Goal: Information Seeking & Learning: Learn about a topic

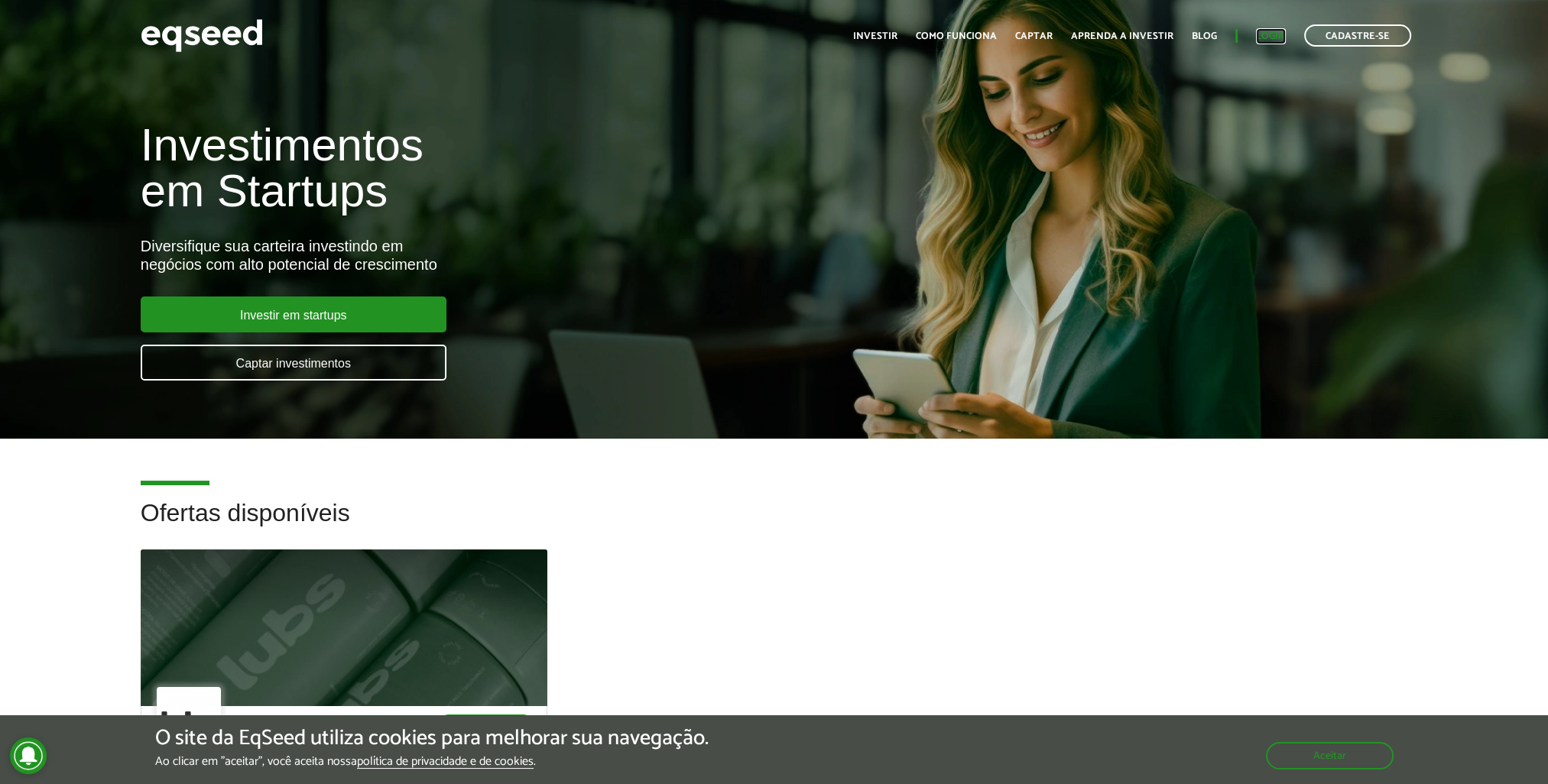
click at [1261, 34] on link "Login" at bounding box center [1271, 36] width 29 height 10
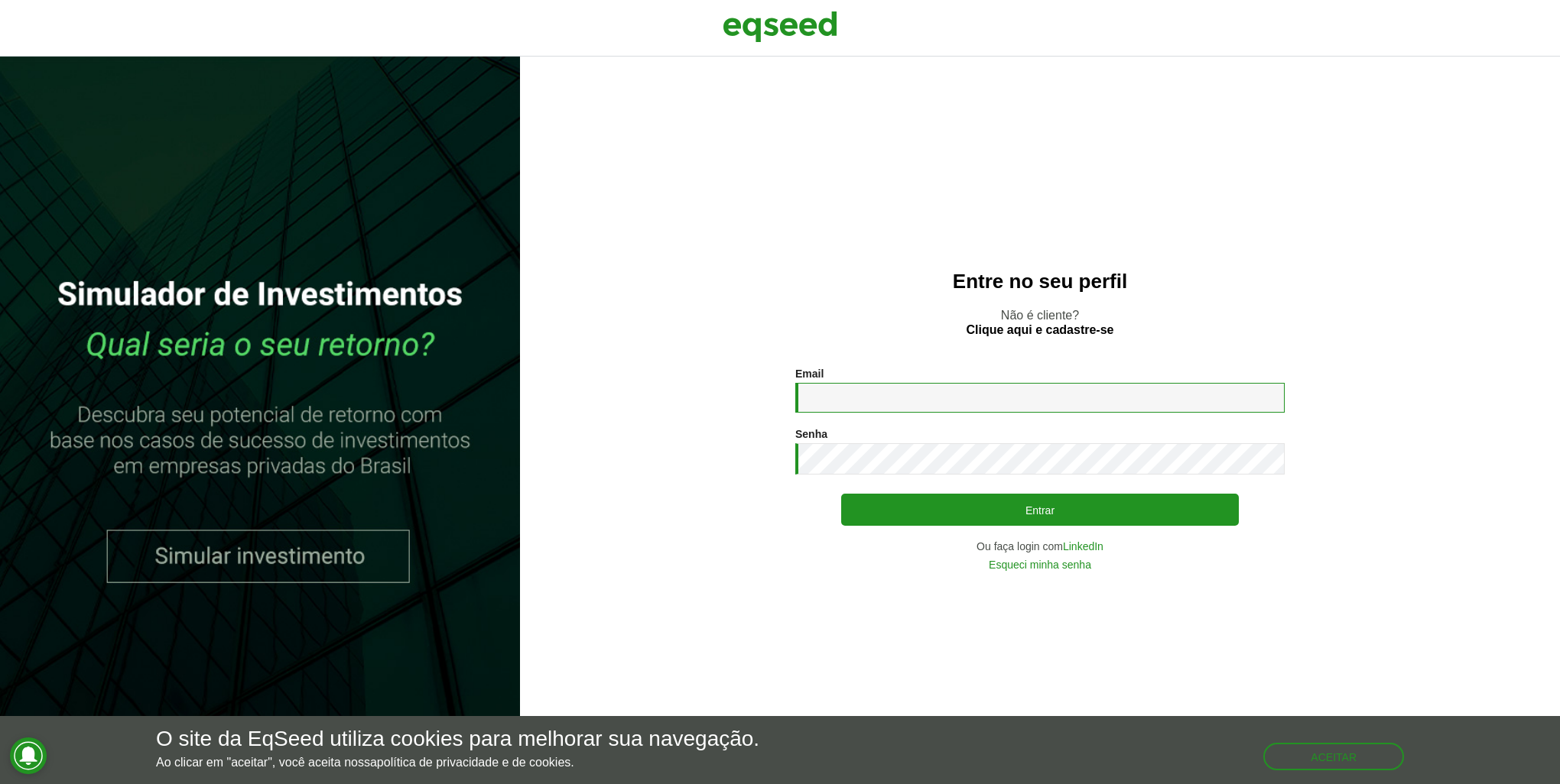
click at [906, 391] on input "Email *" at bounding box center [1040, 398] width 489 height 29
type input "**********"
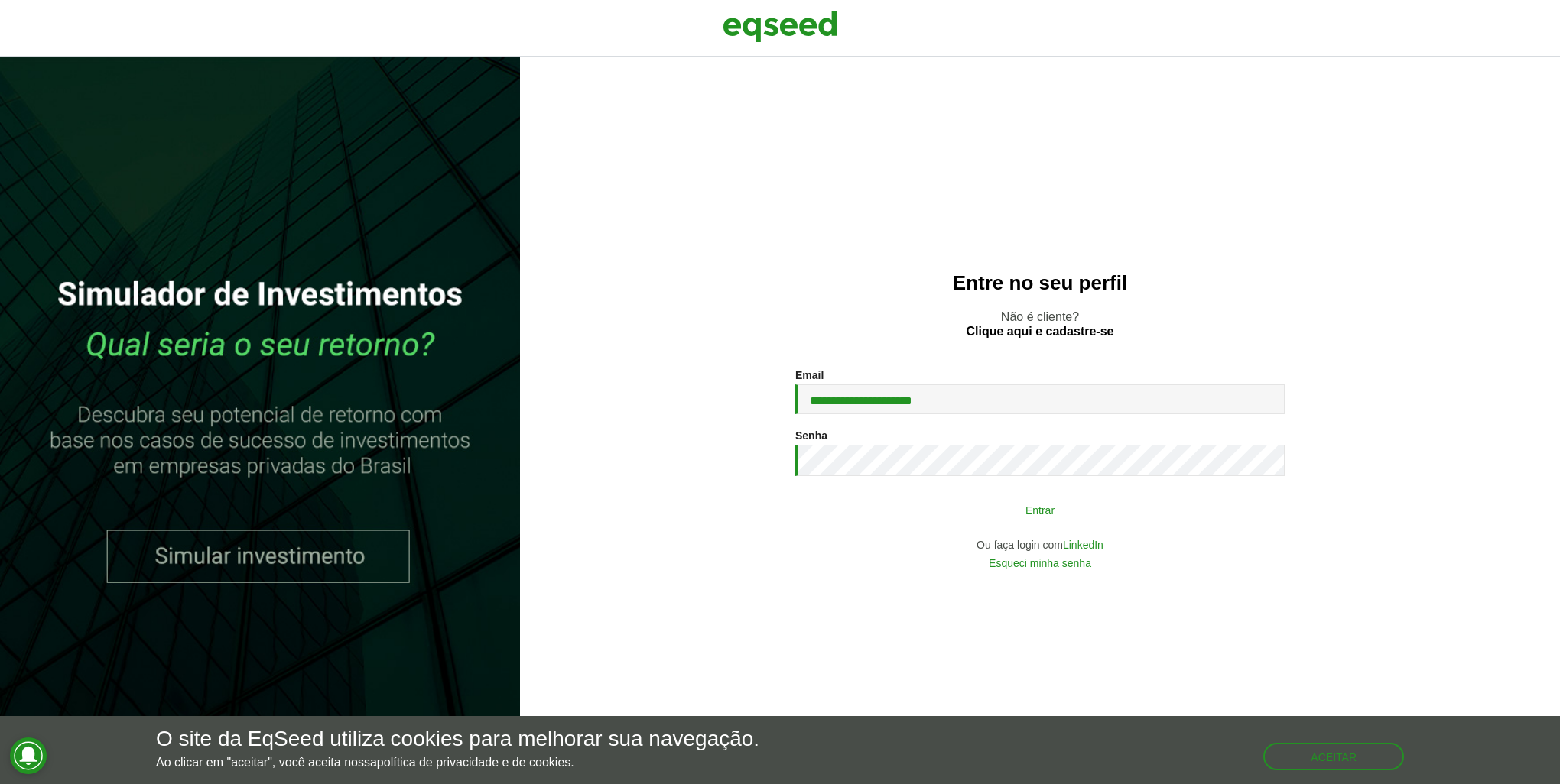
click at [927, 514] on button "Entrar" at bounding box center [1040, 510] width 398 height 29
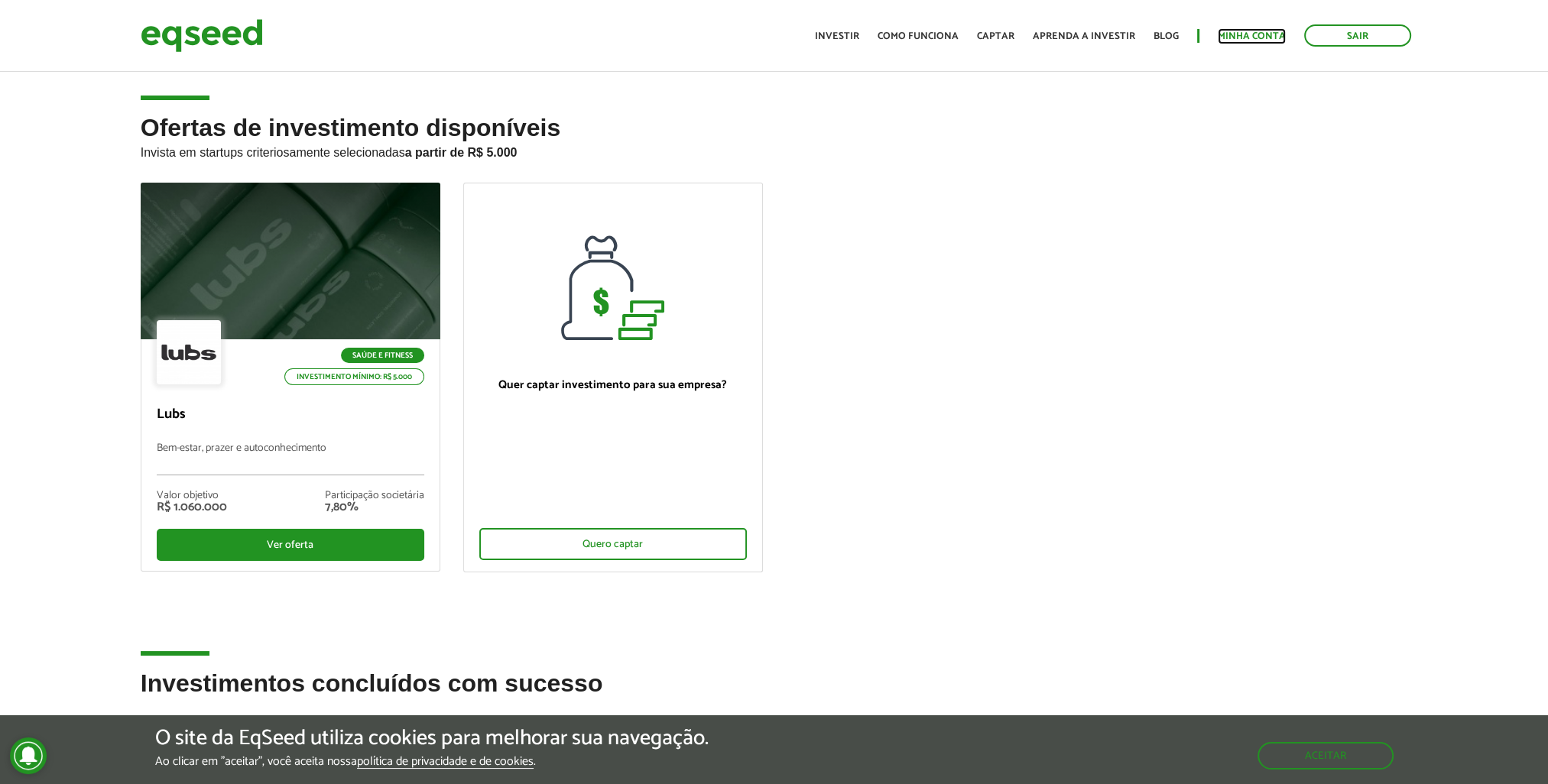
click at [1227, 37] on link "Minha conta" at bounding box center [1252, 36] width 68 height 10
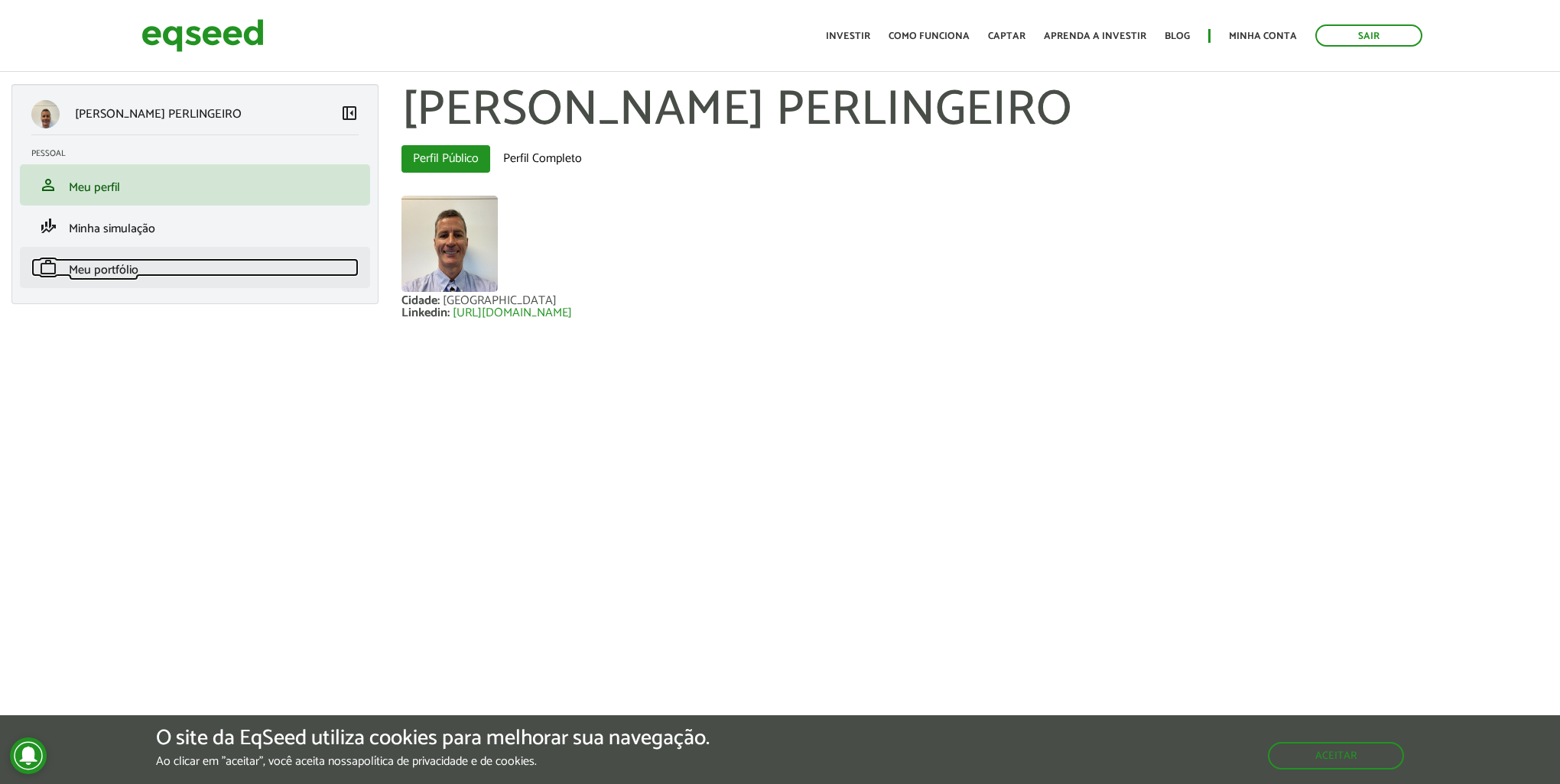
click at [98, 273] on span "Meu portfólio" at bounding box center [103, 270] width 69 height 21
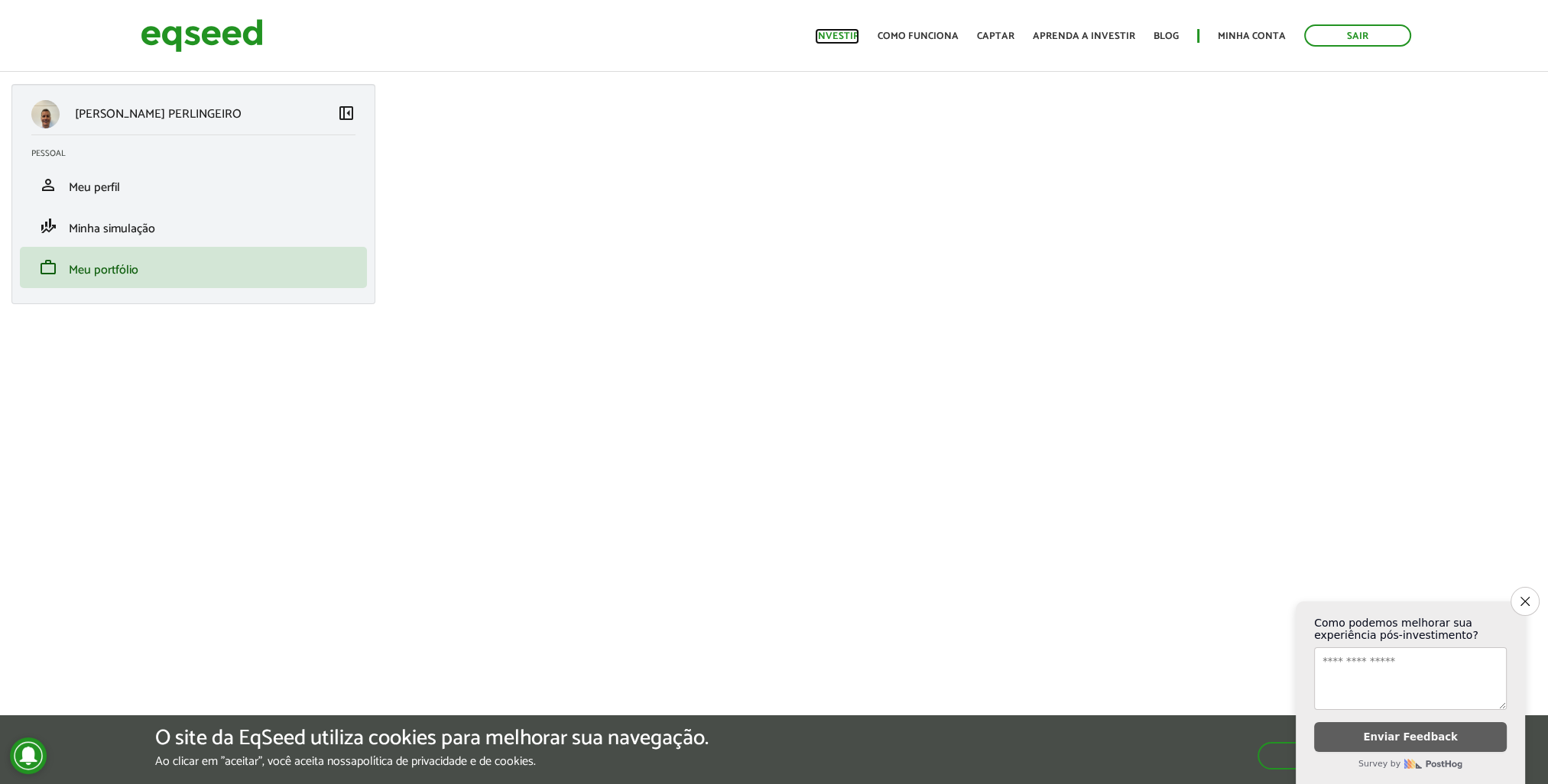
click at [845, 39] on link "Investir" at bounding box center [836, 36] width 44 height 10
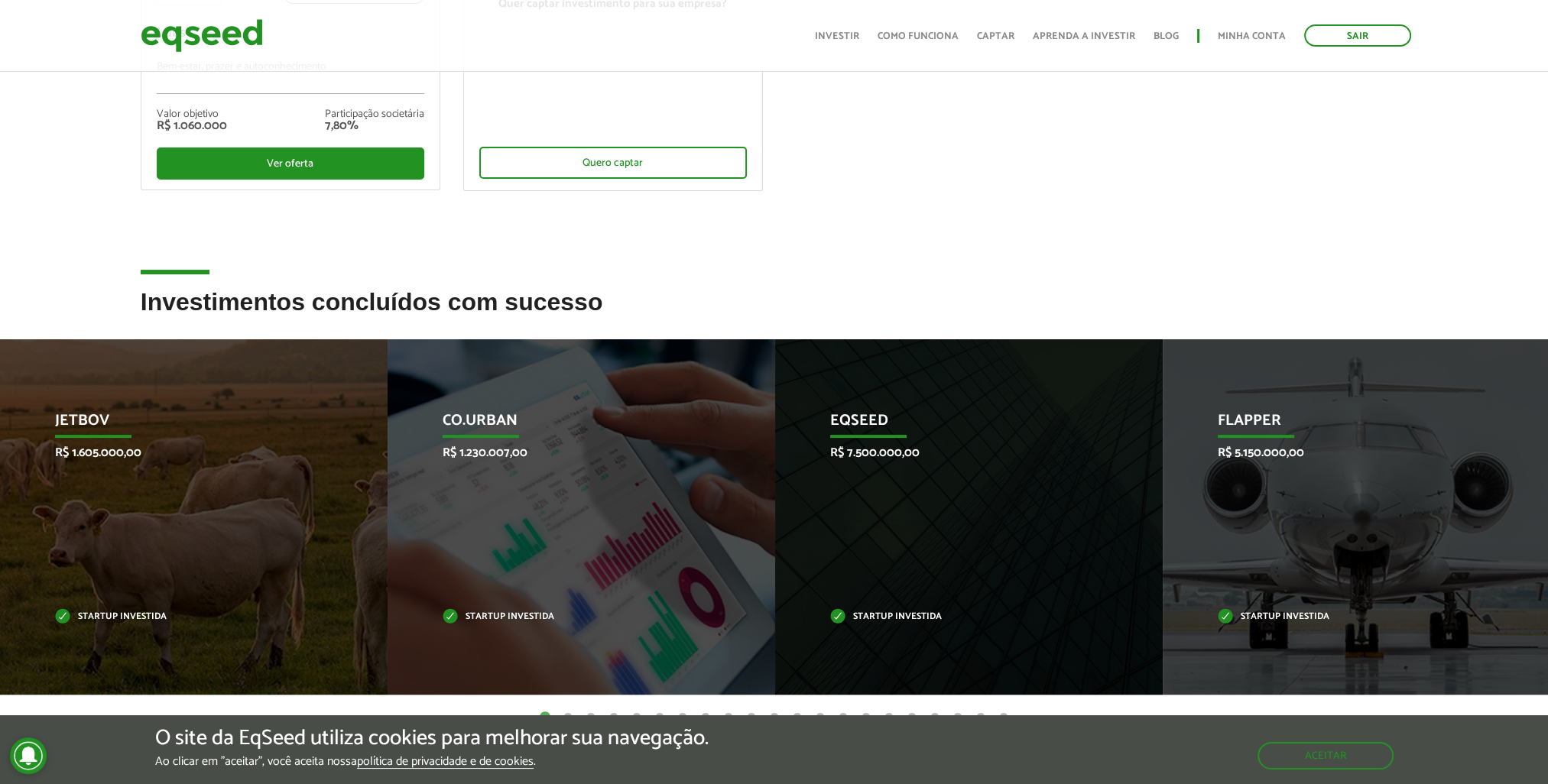
scroll to position [611, 0]
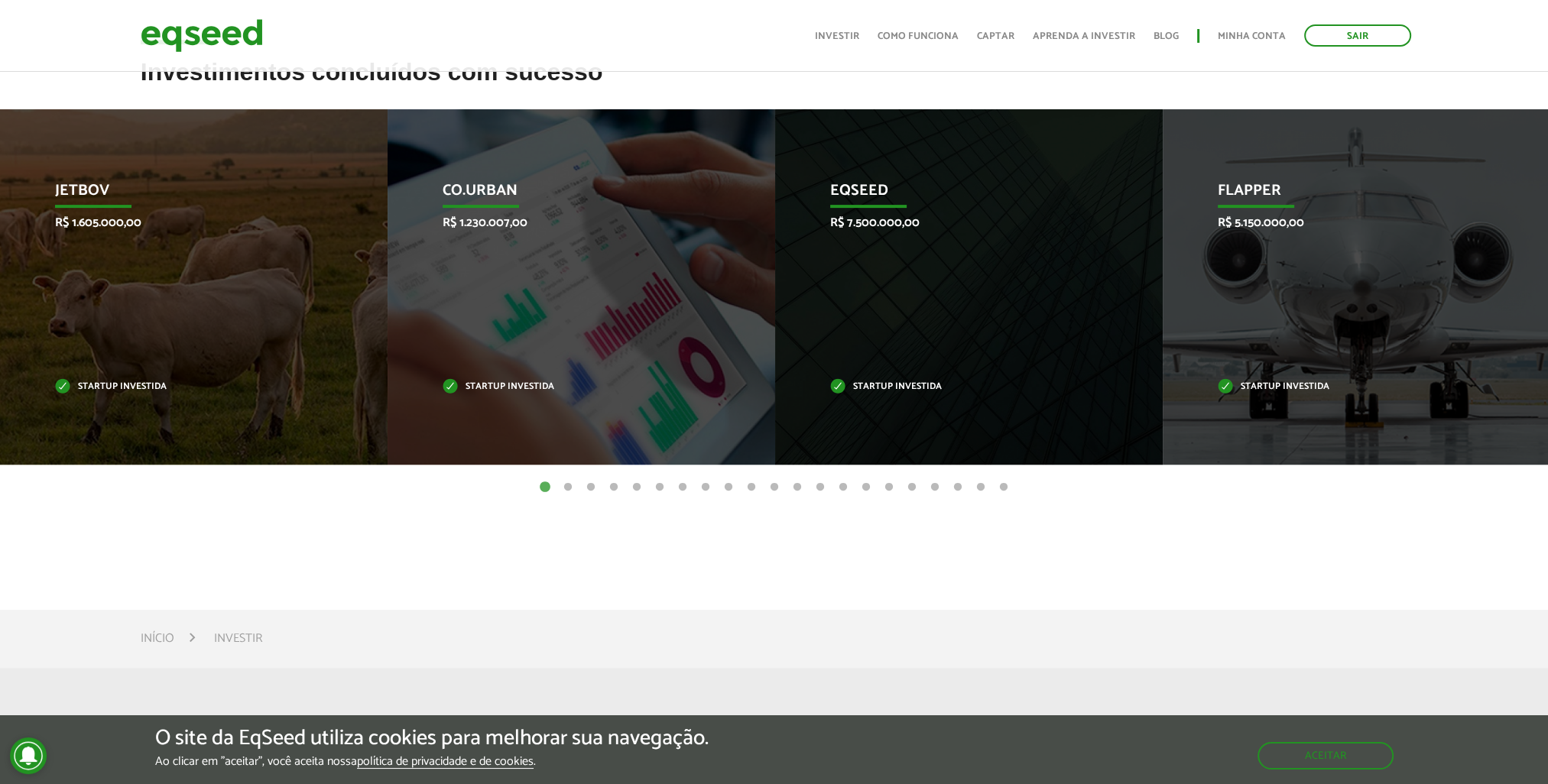
click at [568, 485] on button "2" at bounding box center [568, 488] width 16 height 16
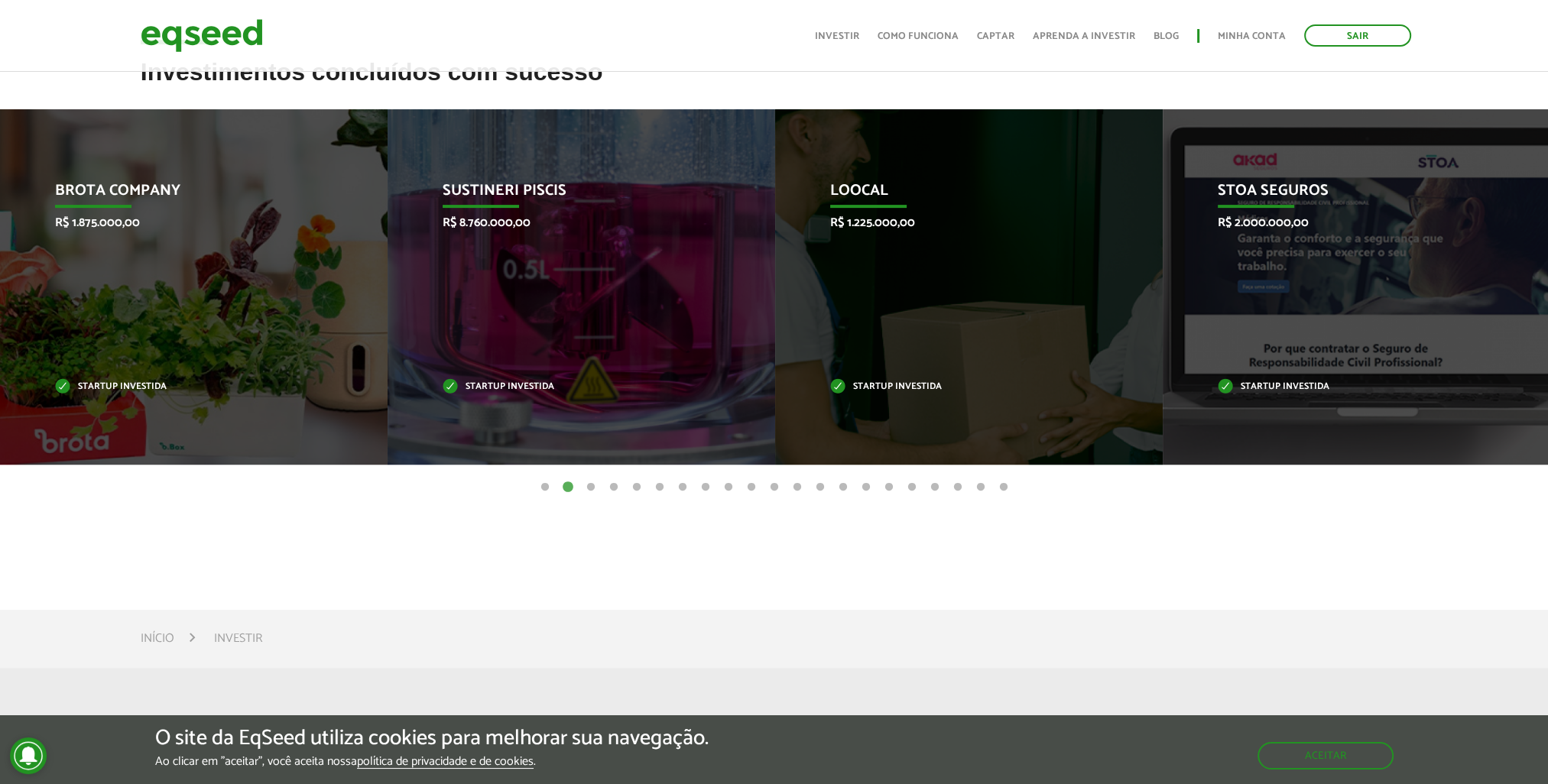
click at [594, 488] on button "3" at bounding box center [592, 488] width 16 height 16
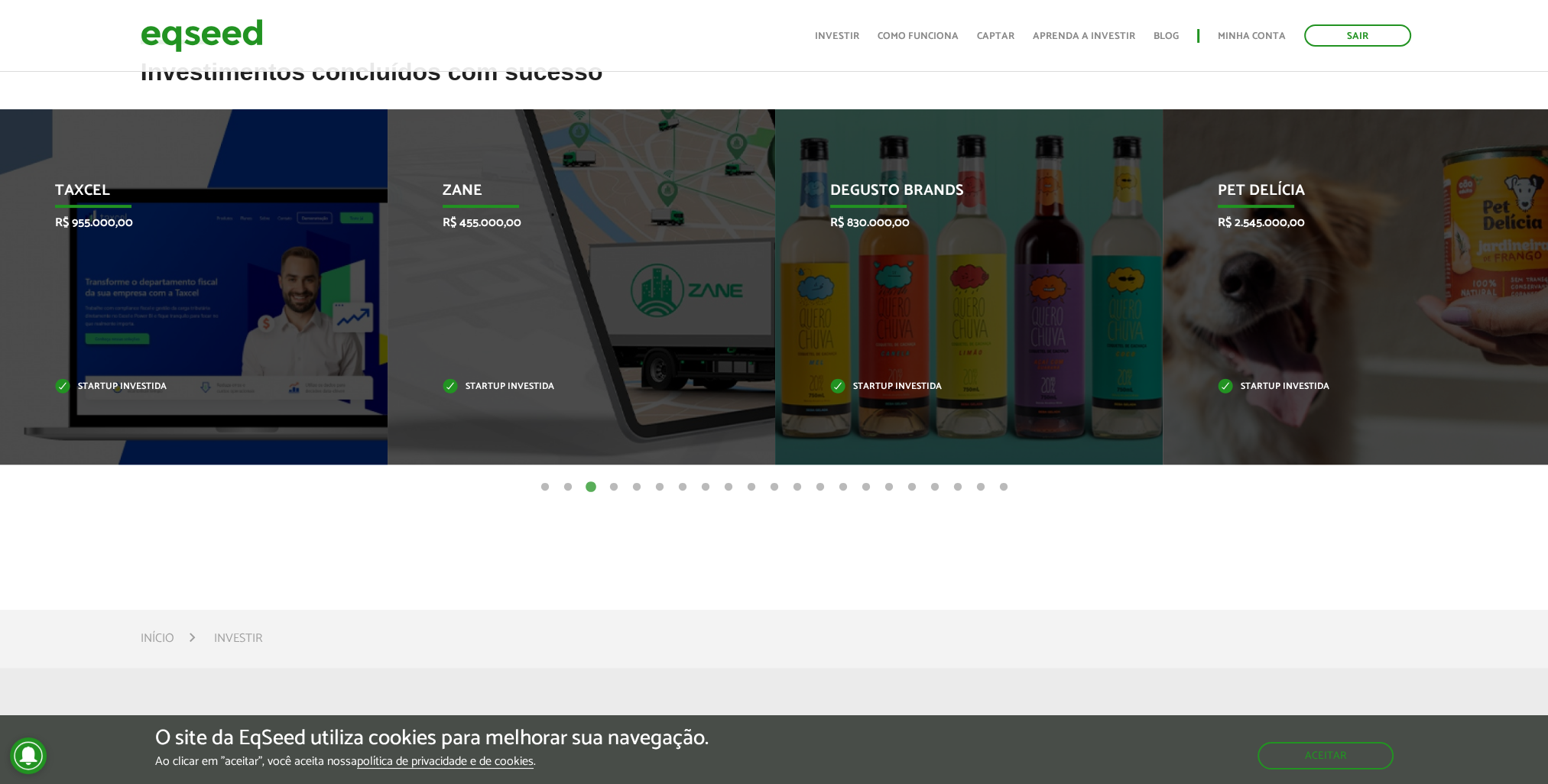
click at [611, 488] on button "4" at bounding box center [614, 488] width 16 height 16
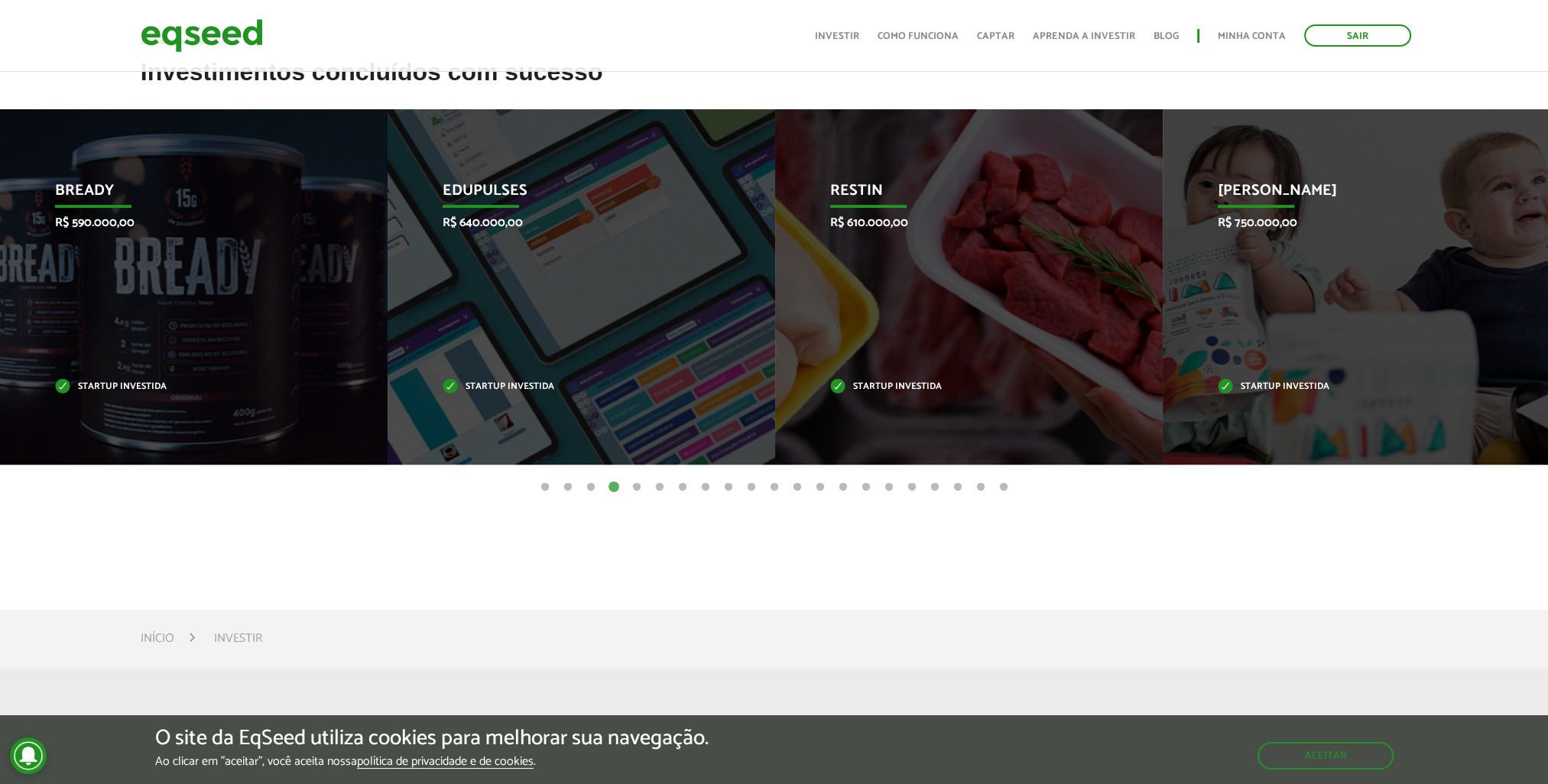
click at [635, 488] on button "5" at bounding box center [637, 488] width 16 height 16
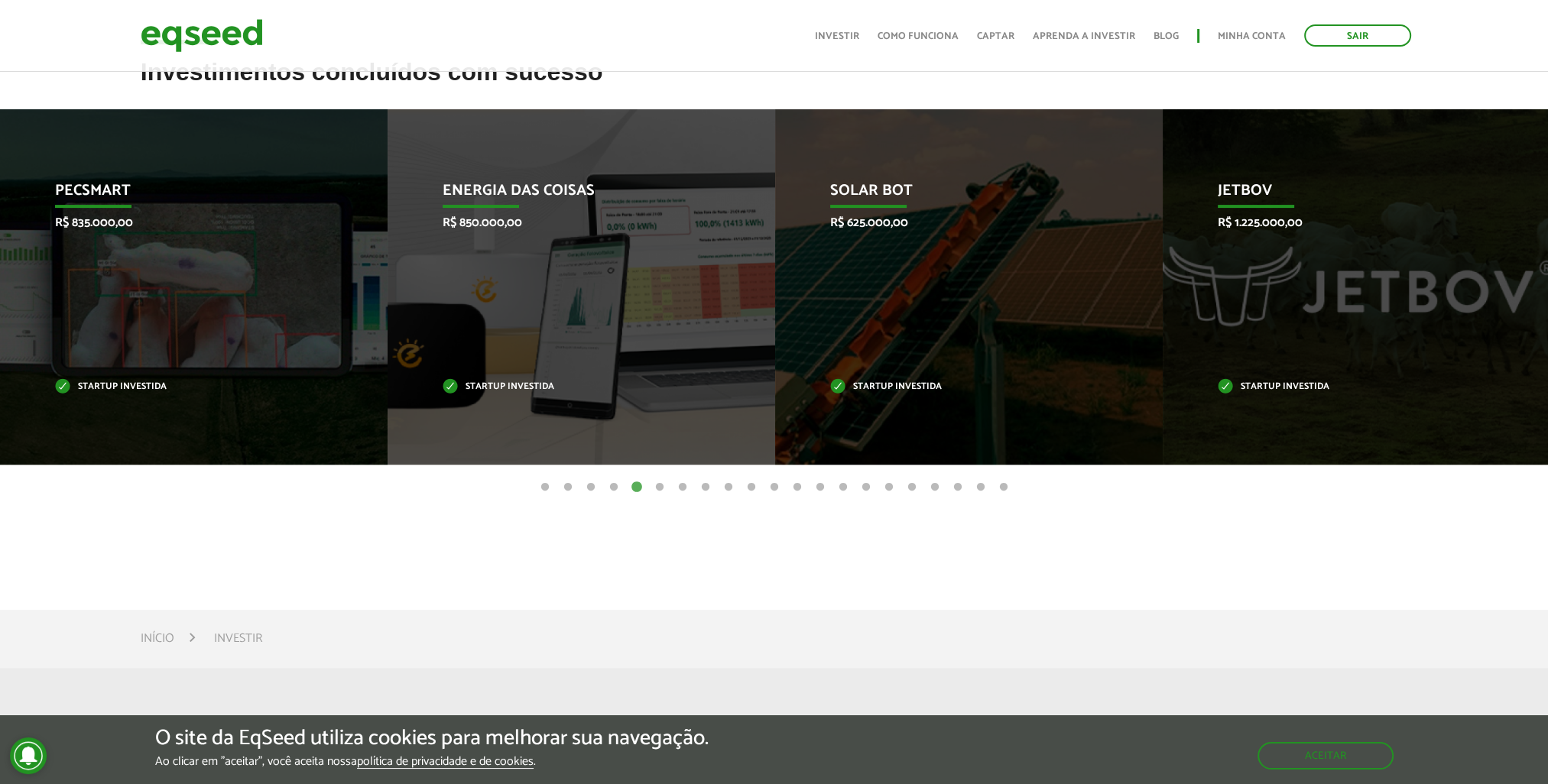
click at [659, 488] on button "6" at bounding box center [660, 488] width 16 height 16
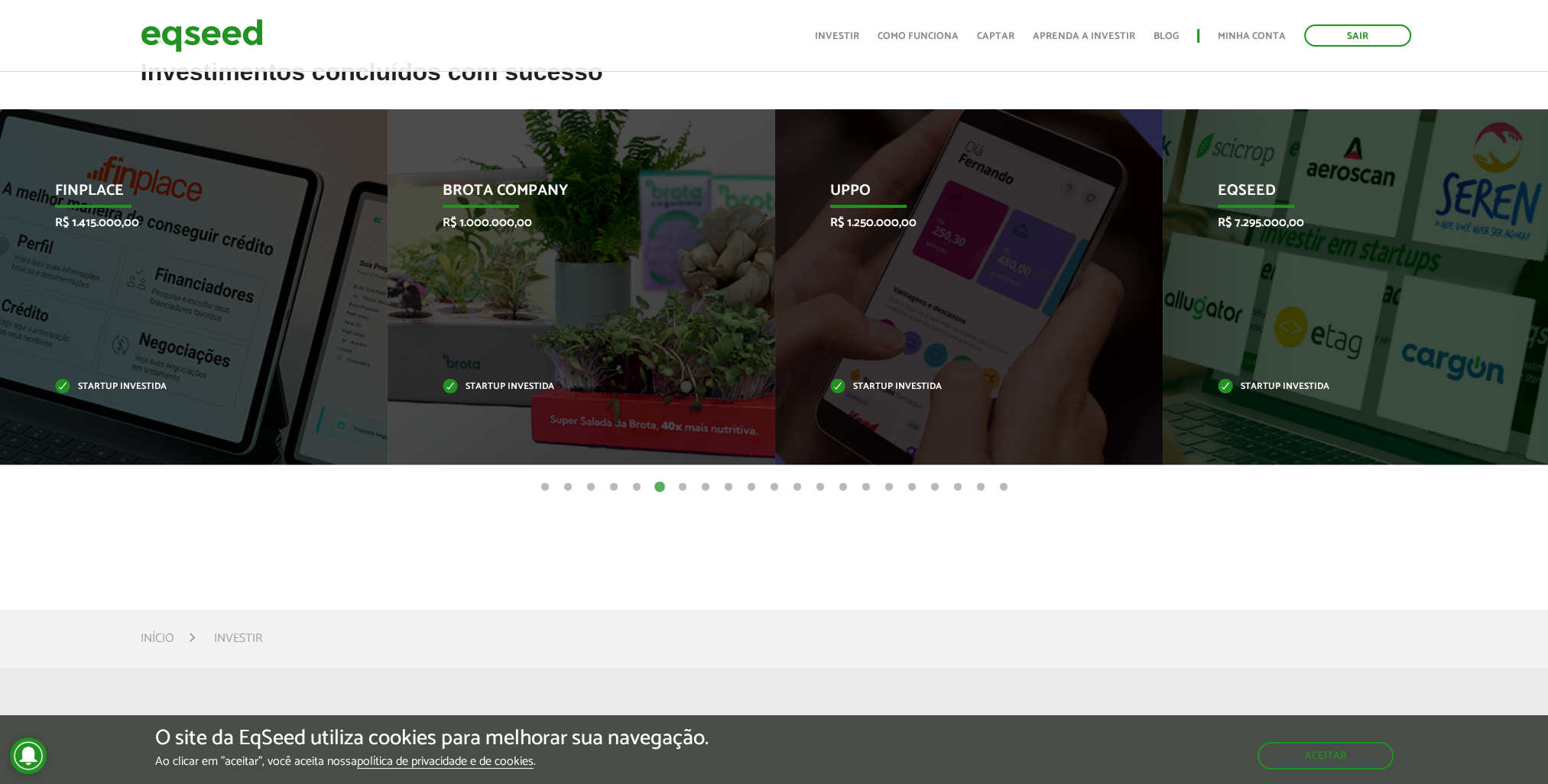
click at [682, 487] on button "7" at bounding box center [683, 488] width 16 height 16
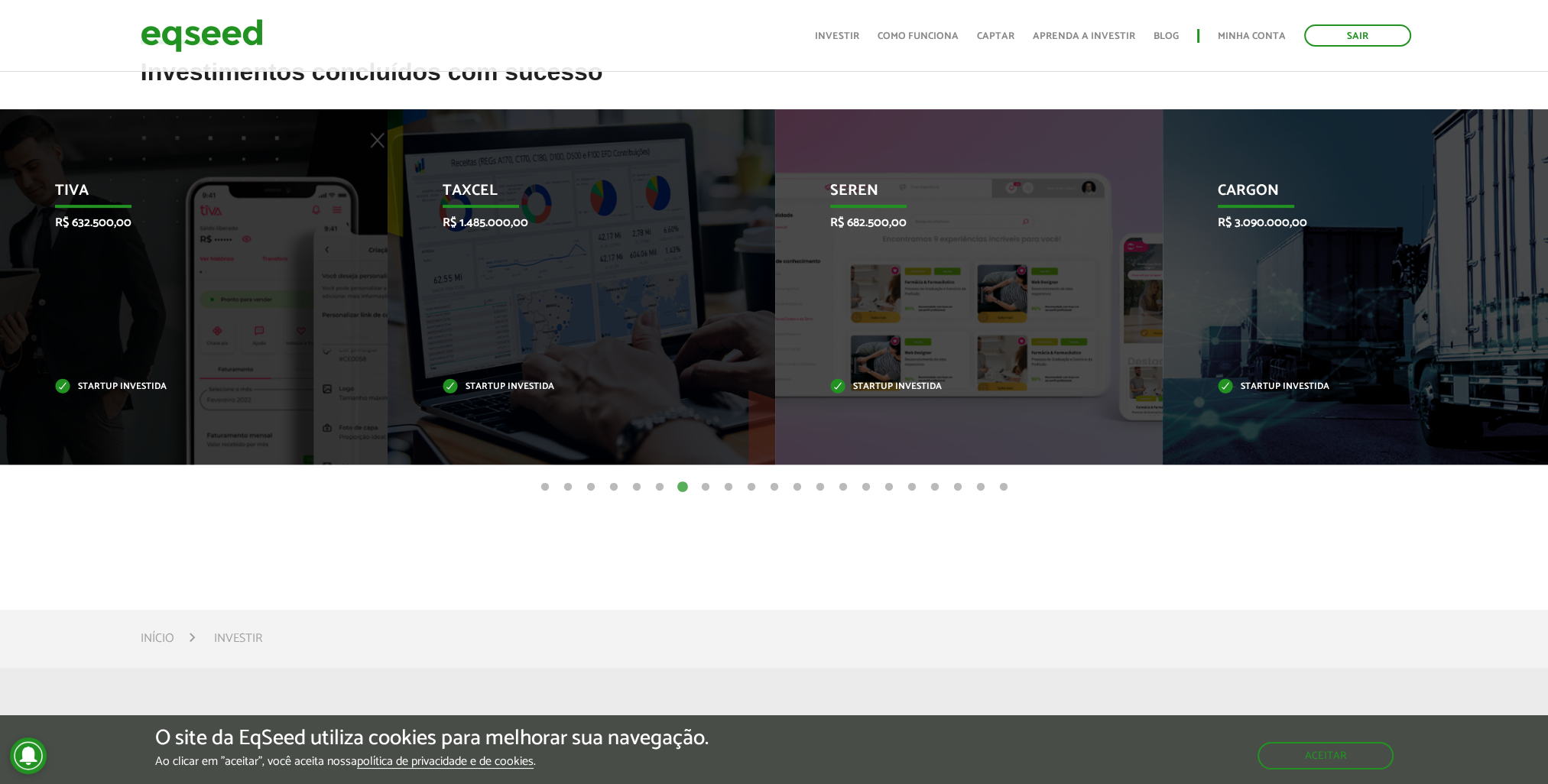
click at [701, 485] on button "8" at bounding box center [706, 488] width 16 height 16
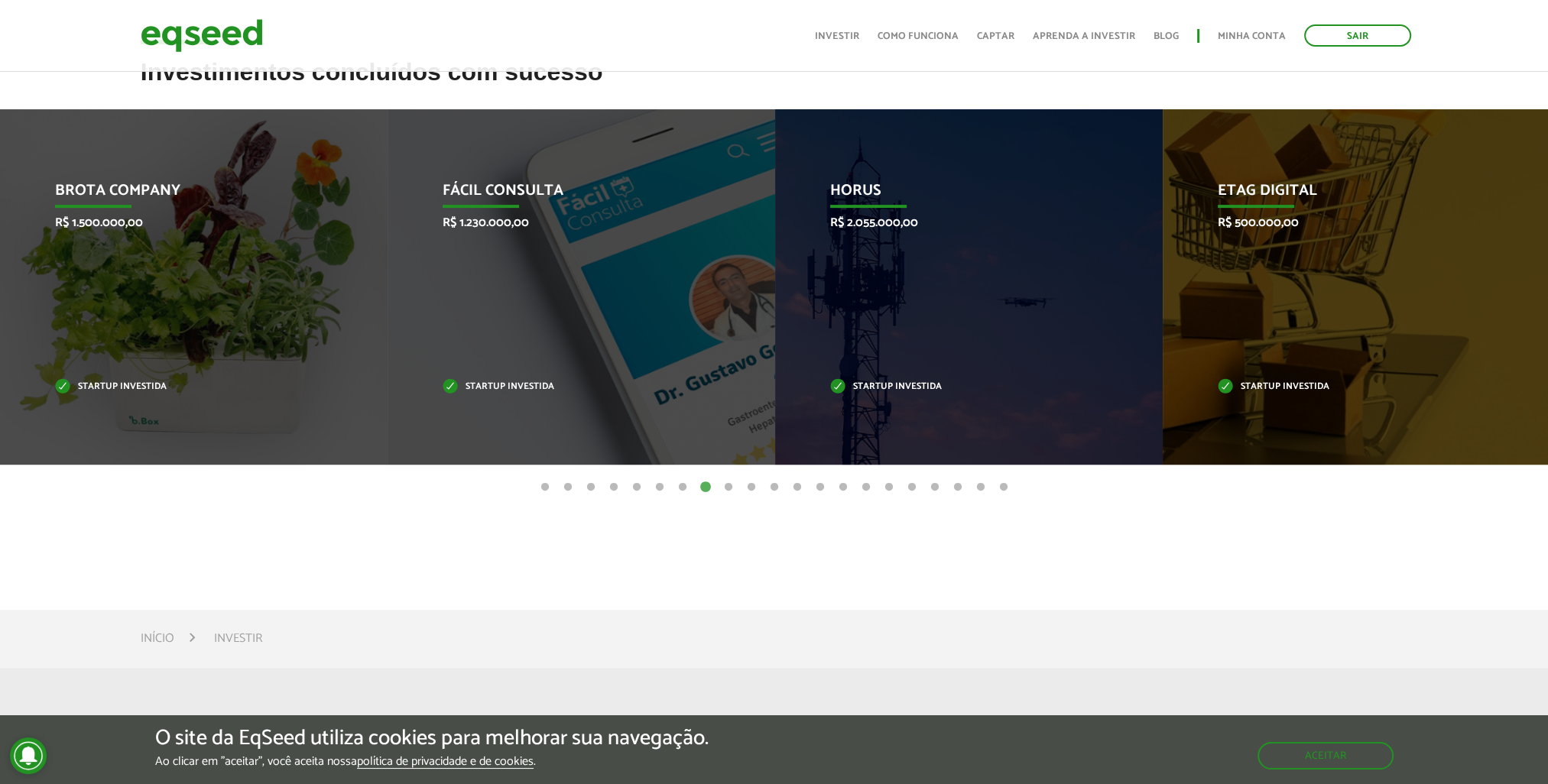
click at [730, 488] on button "9" at bounding box center [729, 488] width 16 height 16
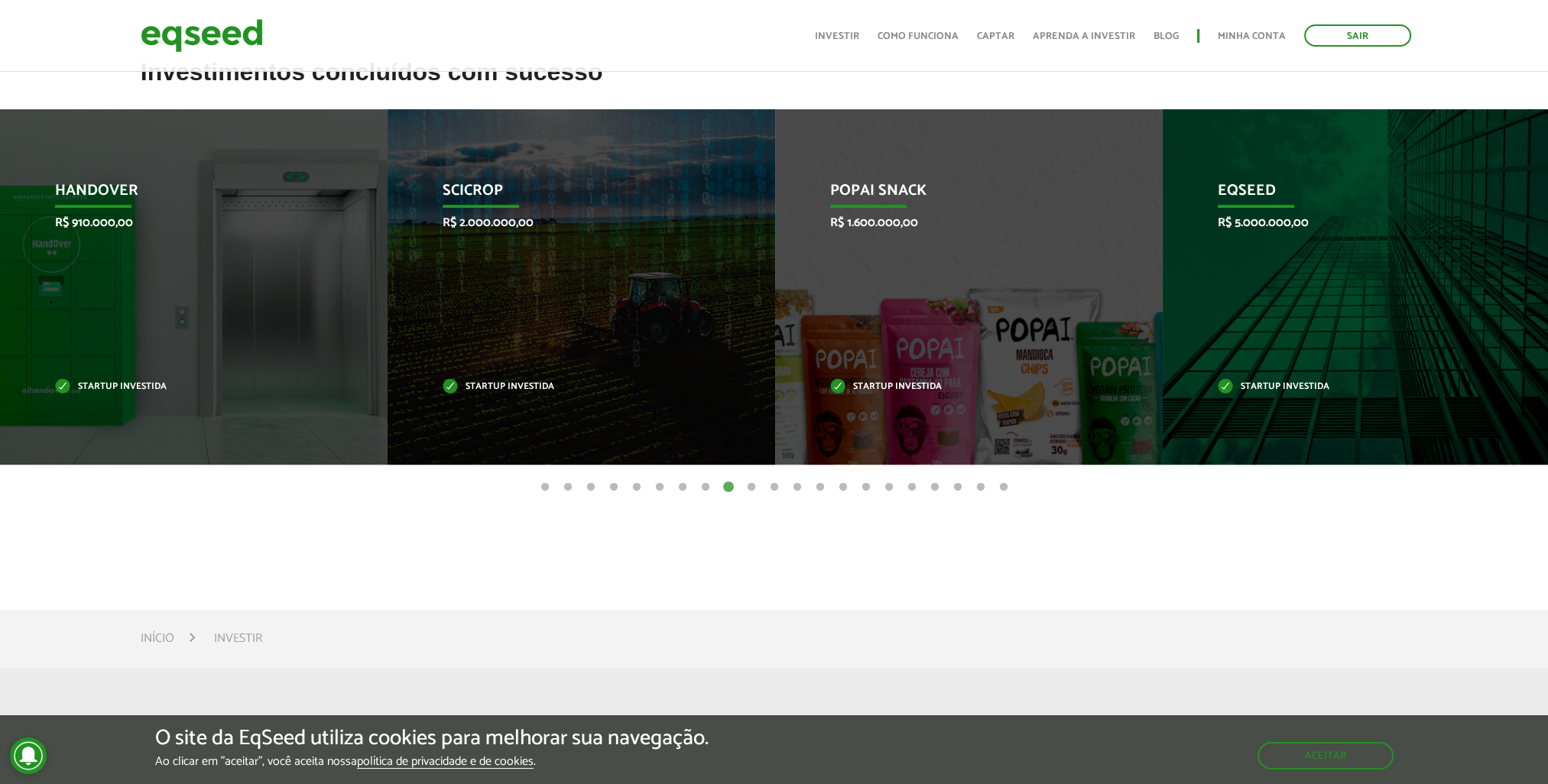
click at [752, 488] on button "10" at bounding box center [752, 488] width 16 height 16
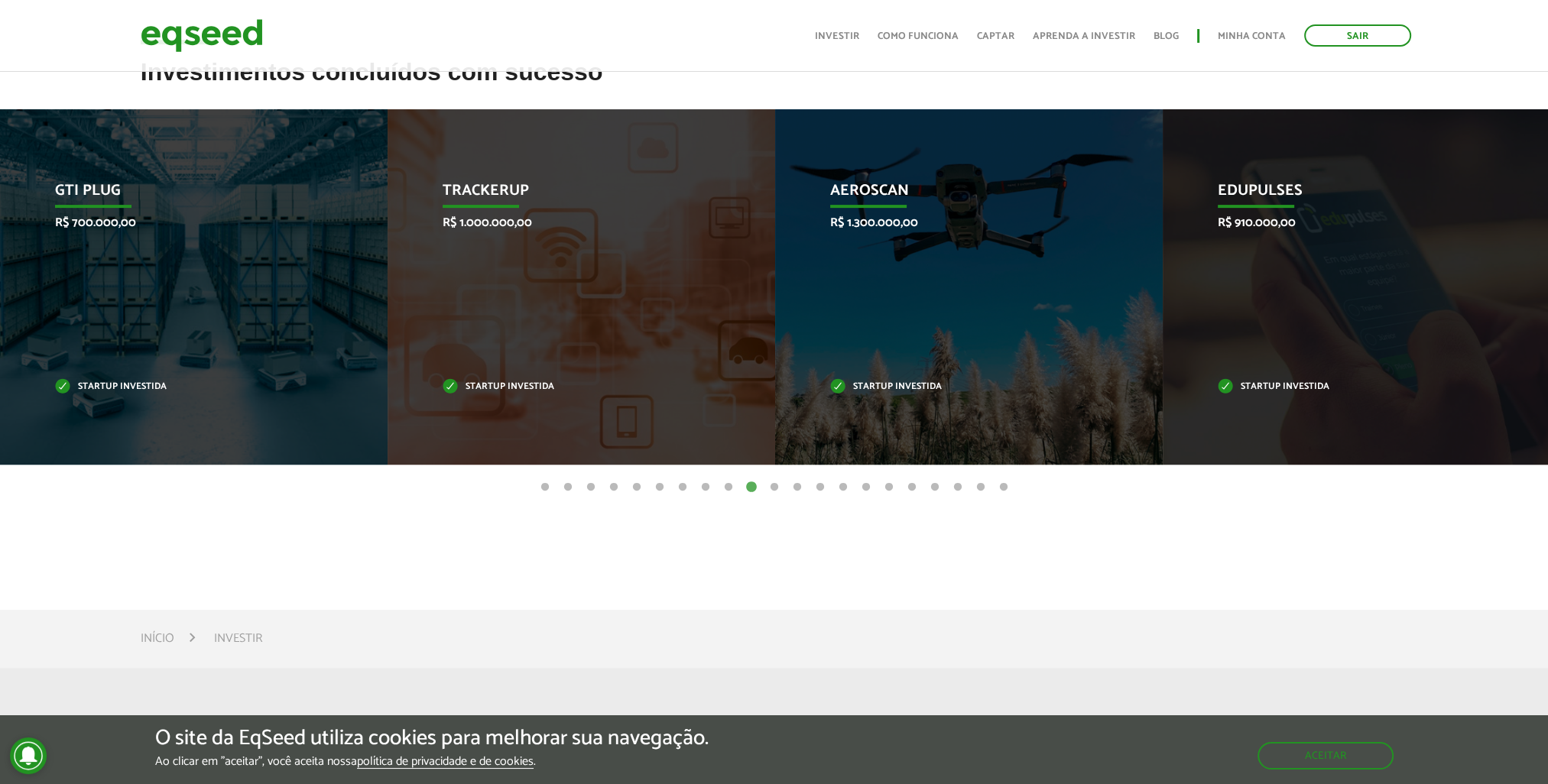
click at [773, 486] on button "11" at bounding box center [774, 488] width 16 height 16
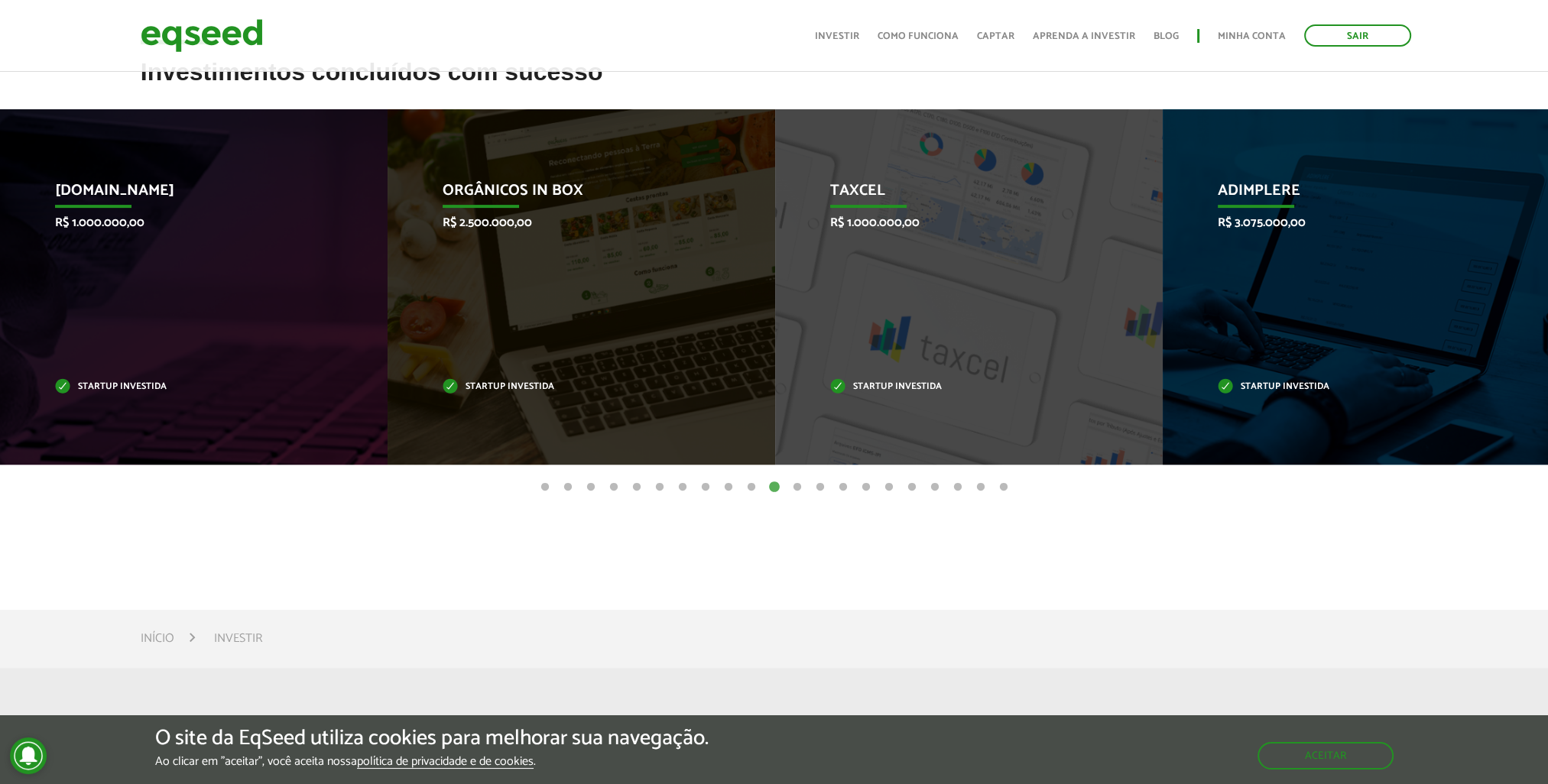
click at [795, 489] on button "12" at bounding box center [798, 488] width 16 height 16
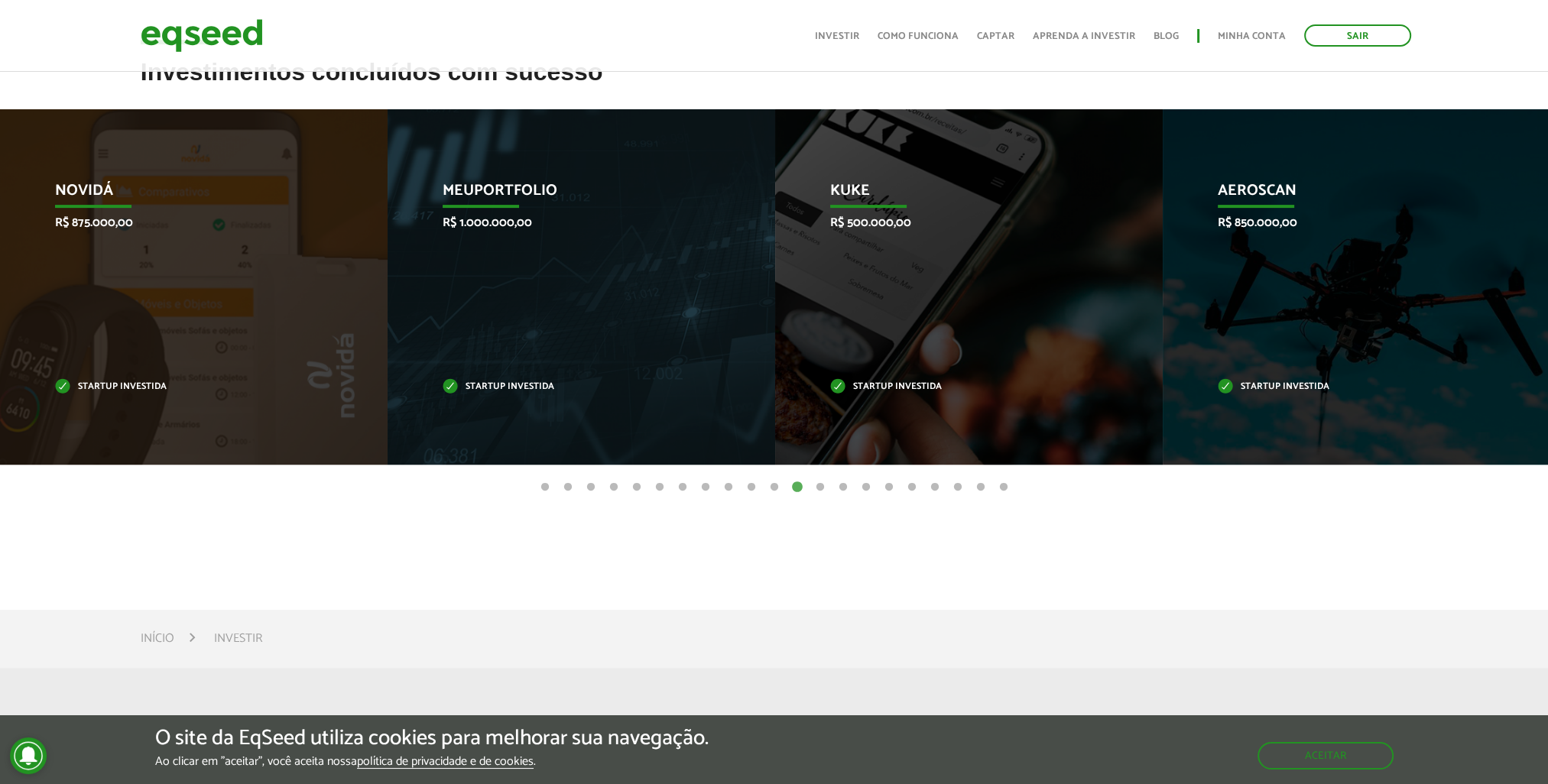
click at [820, 488] on button "13" at bounding box center [820, 488] width 16 height 16
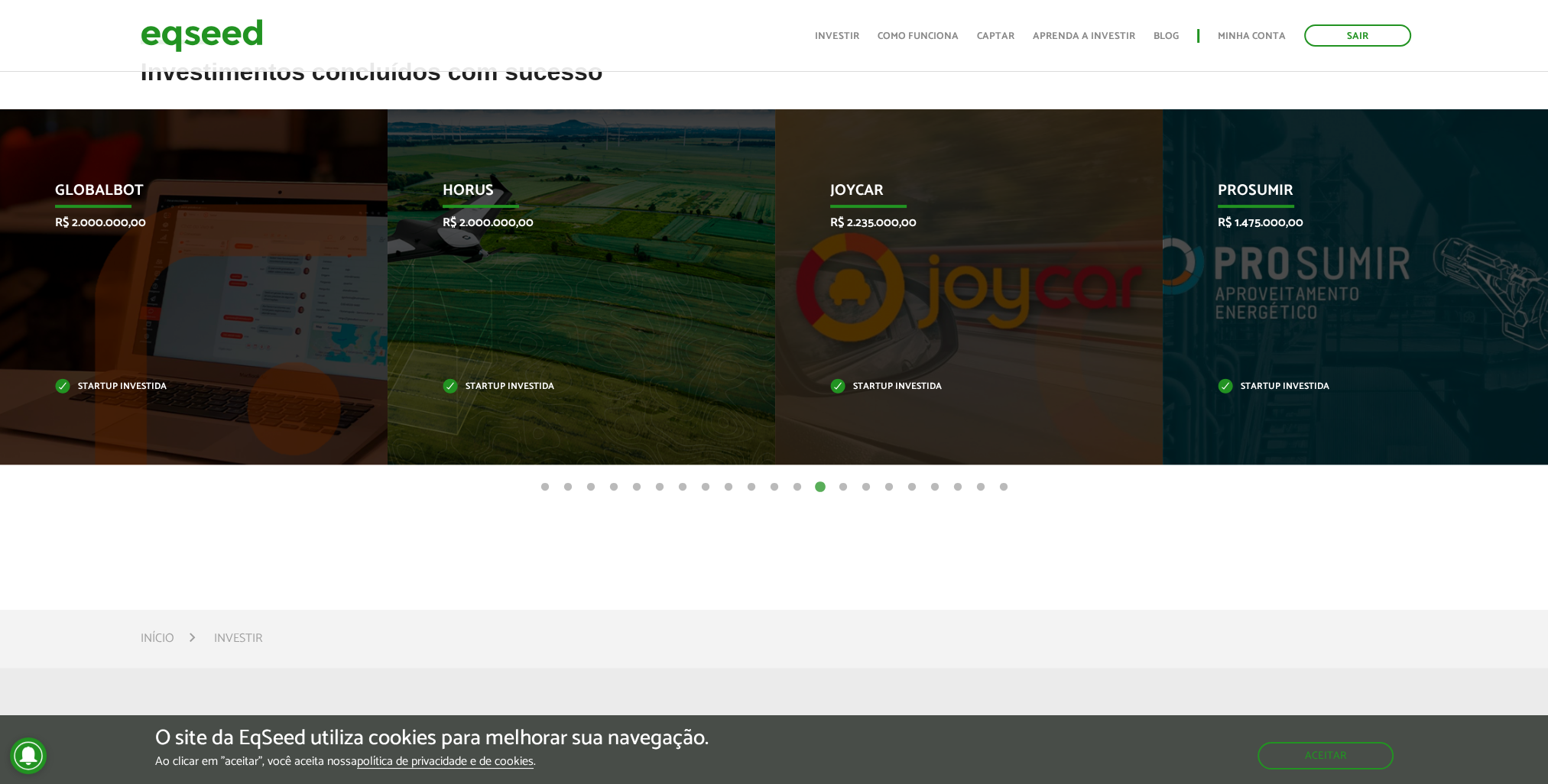
click at [847, 487] on button "14" at bounding box center [844, 488] width 16 height 16
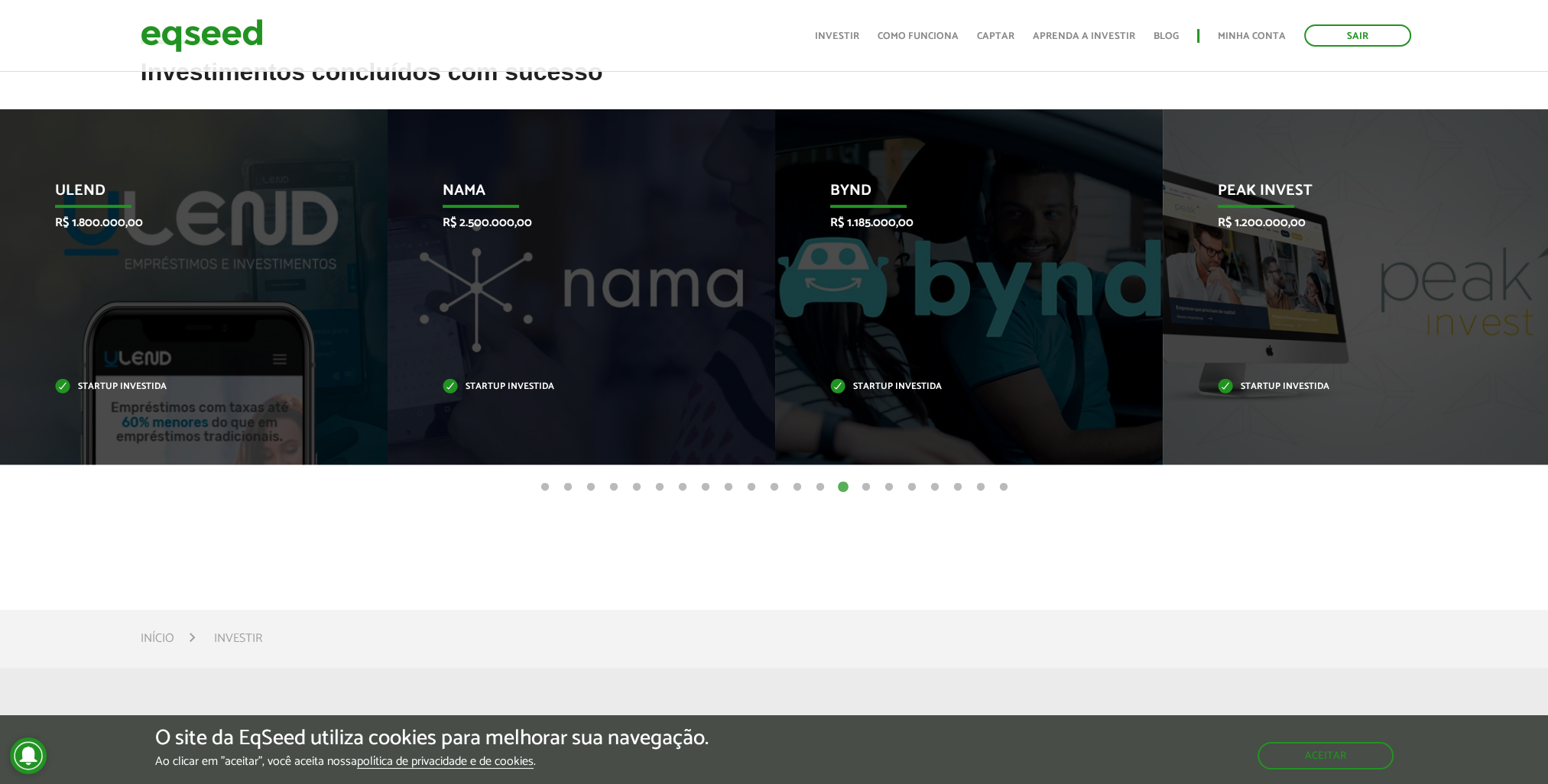
click at [868, 488] on button "15" at bounding box center [866, 488] width 16 height 16
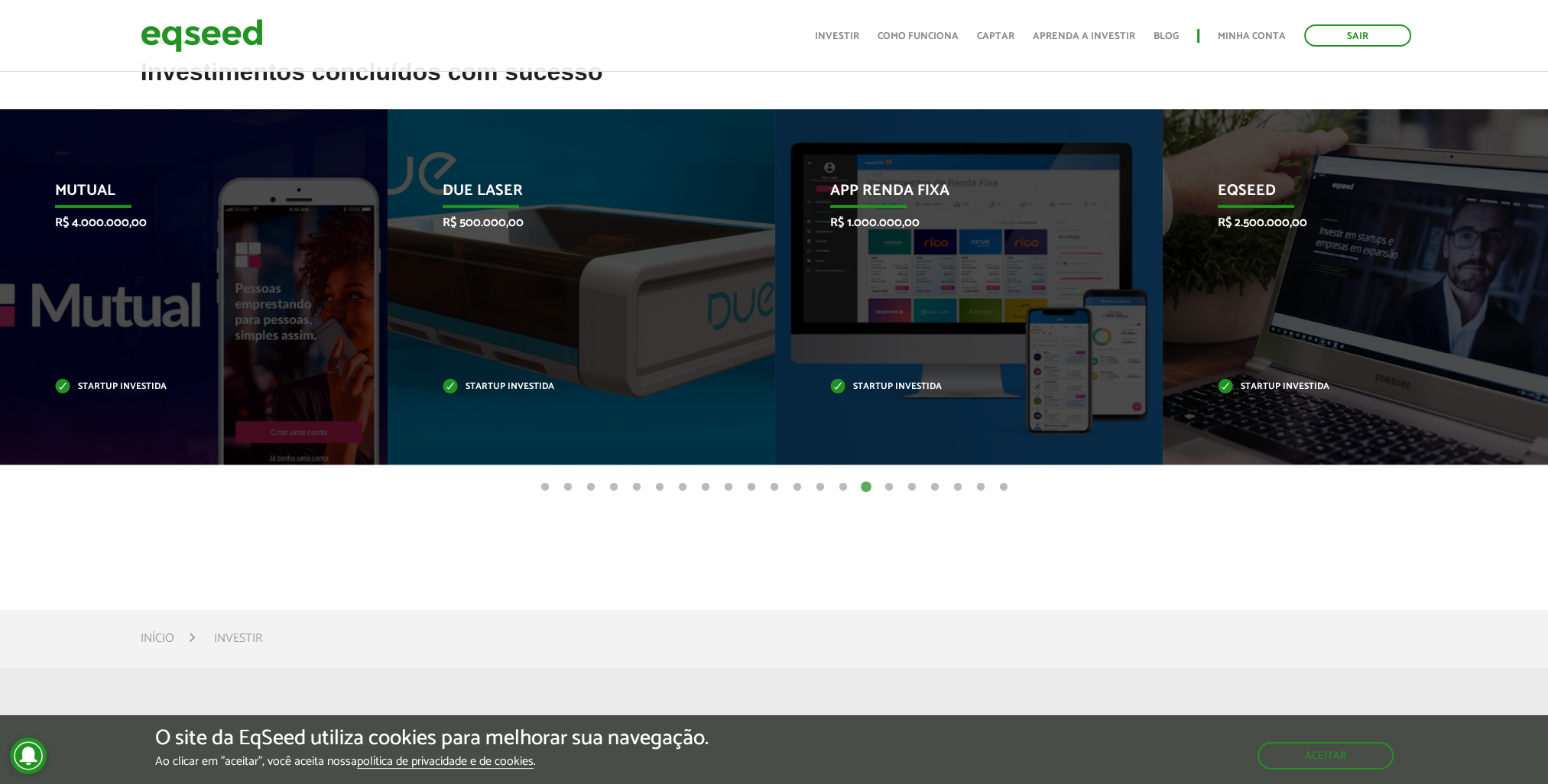
click at [881, 488] on button "16" at bounding box center [889, 488] width 16 height 16
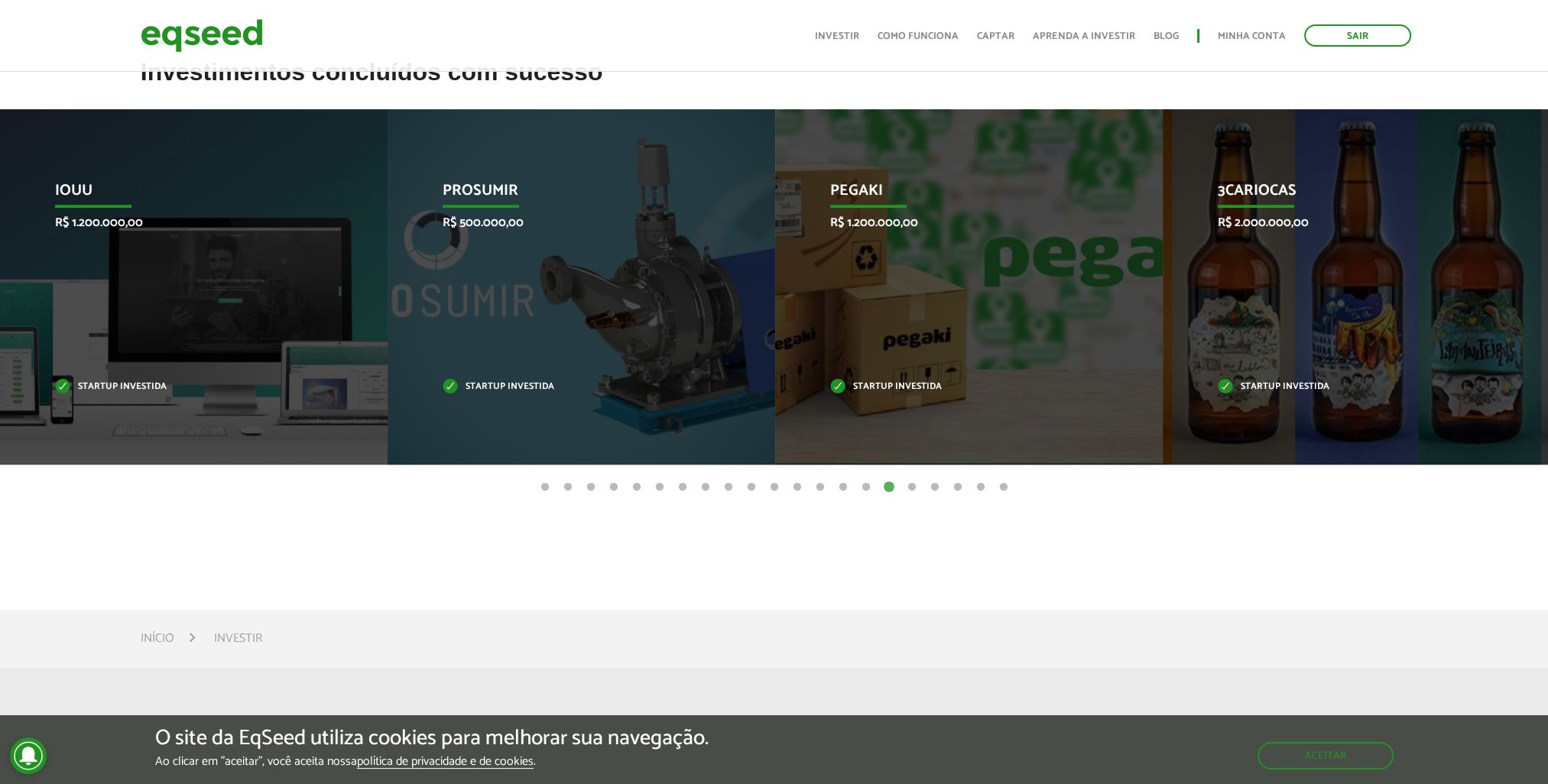
click at [907, 487] on button "17" at bounding box center [912, 488] width 16 height 16
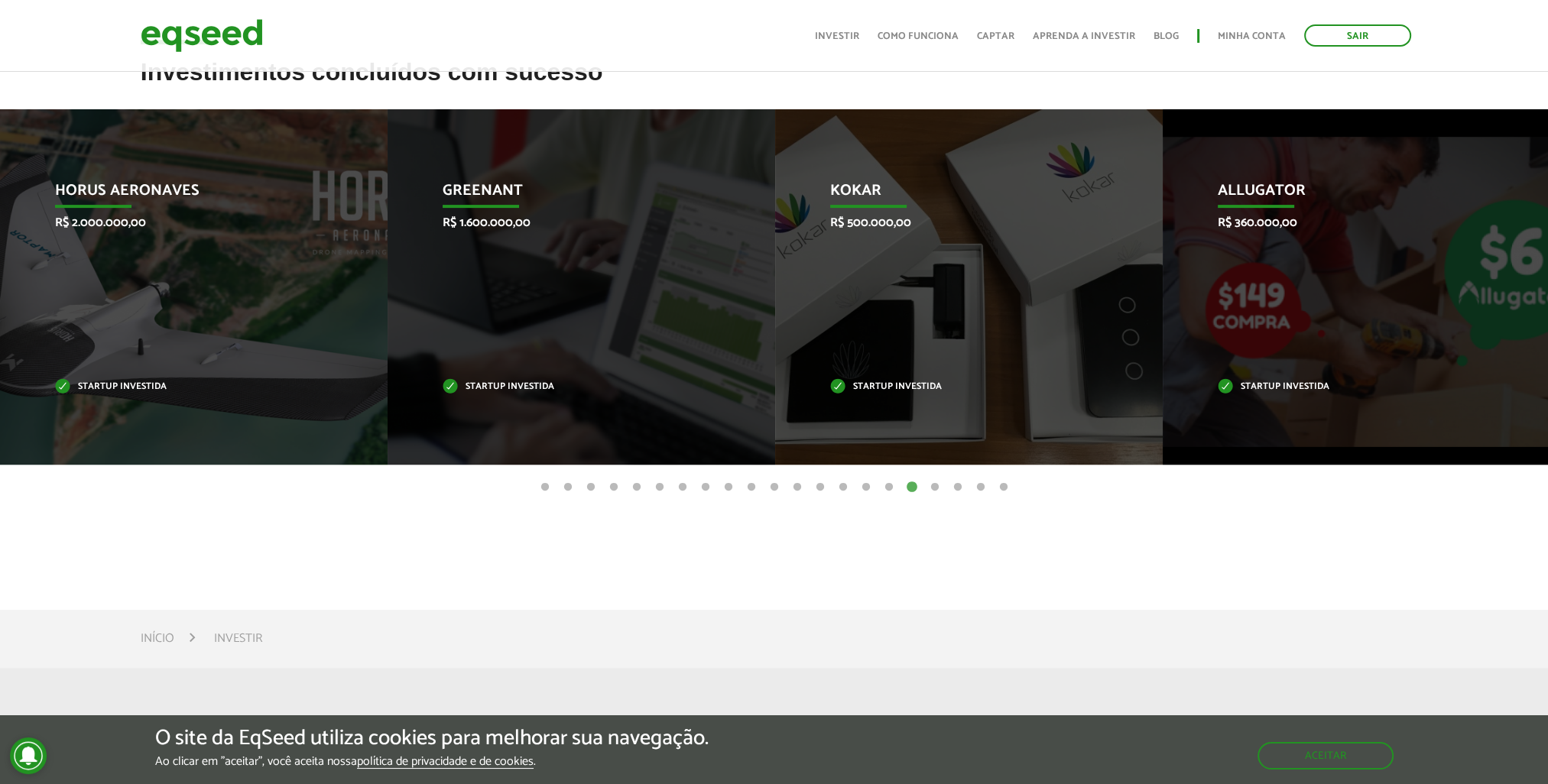
click at [933, 485] on button "18" at bounding box center [935, 488] width 16 height 16
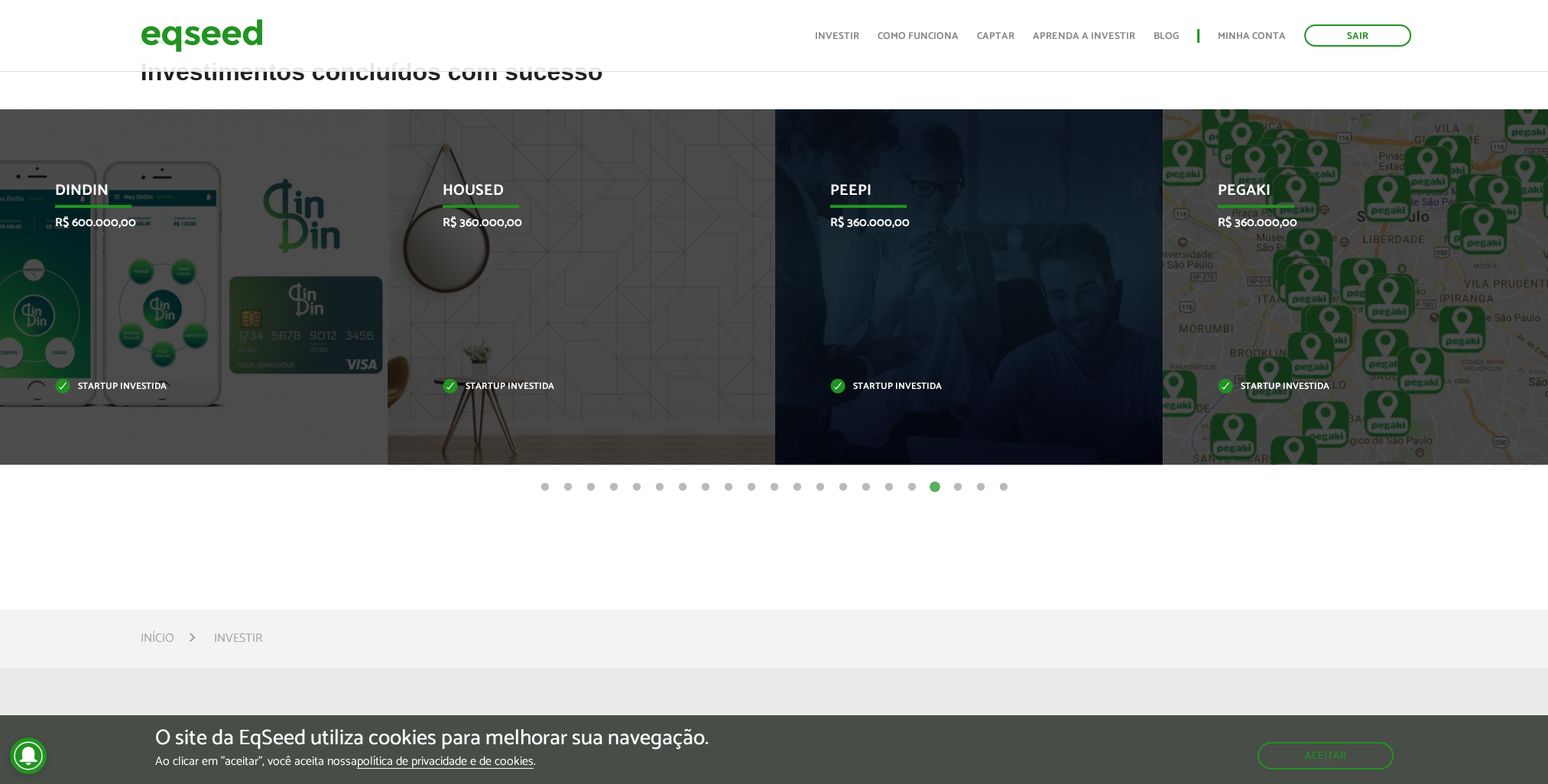
click at [954, 485] on button "19" at bounding box center [958, 488] width 16 height 16
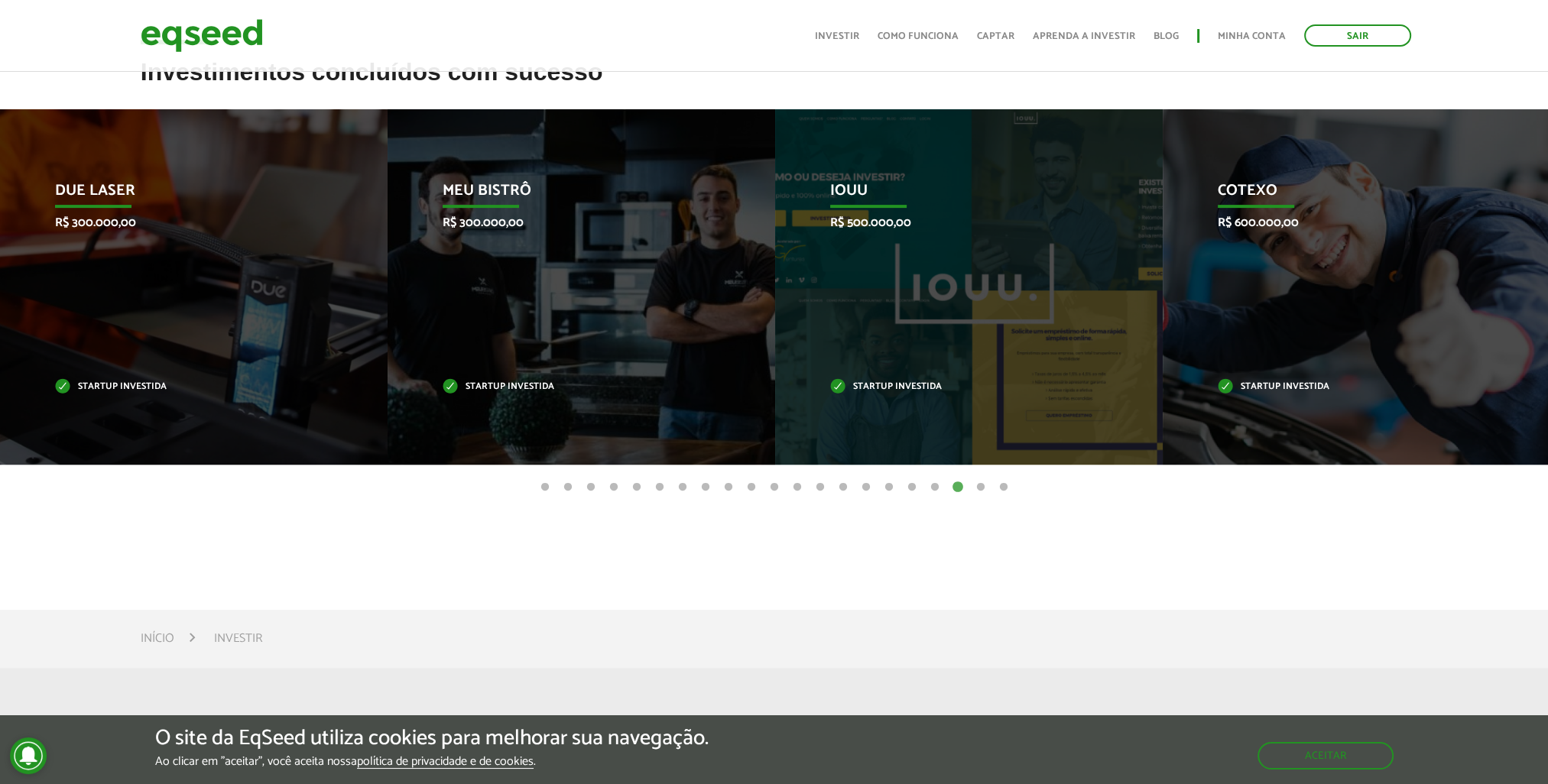
click at [978, 485] on button "20" at bounding box center [981, 488] width 16 height 16
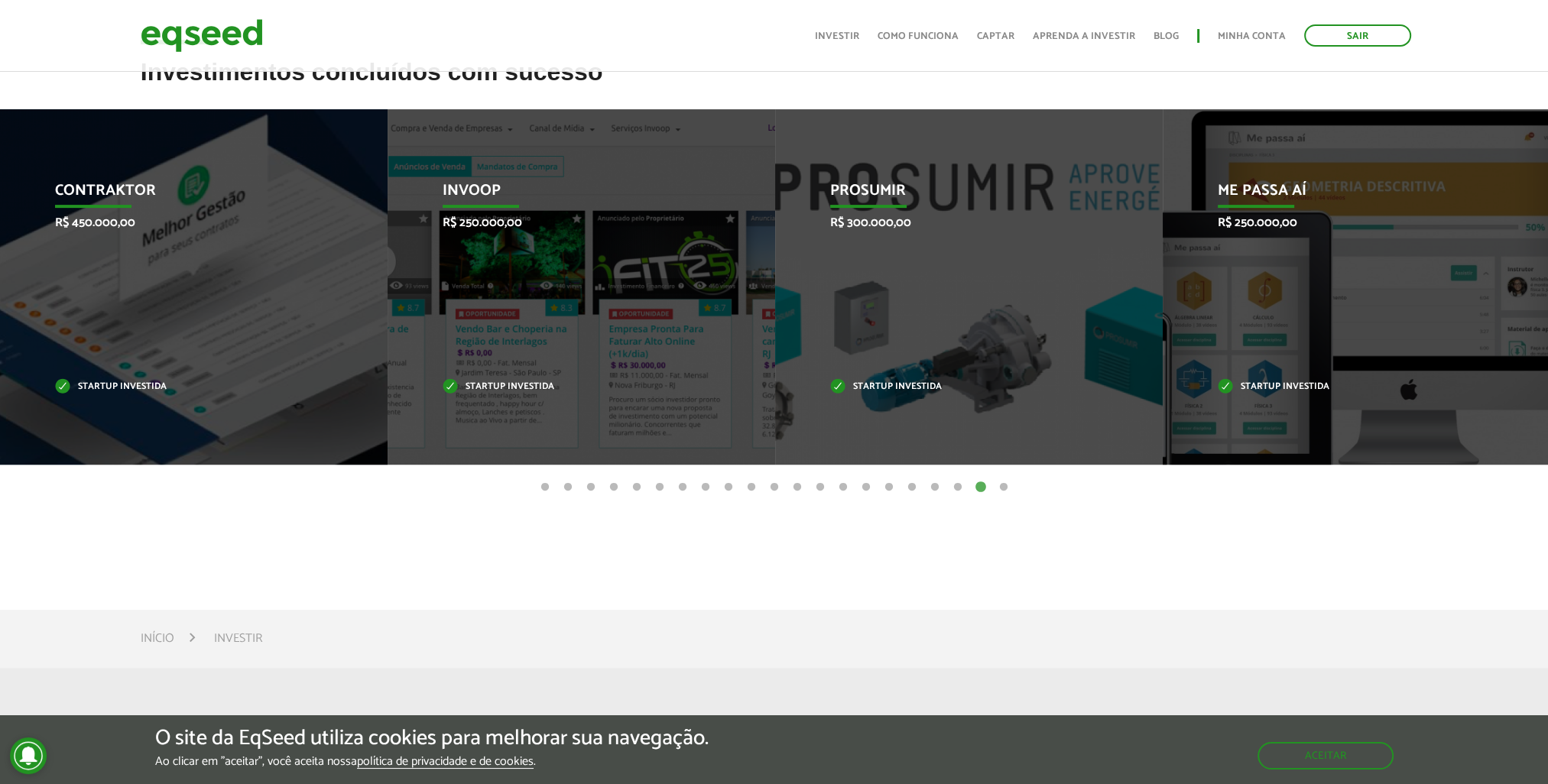
click at [1003, 487] on button "21" at bounding box center [1004, 488] width 16 height 16
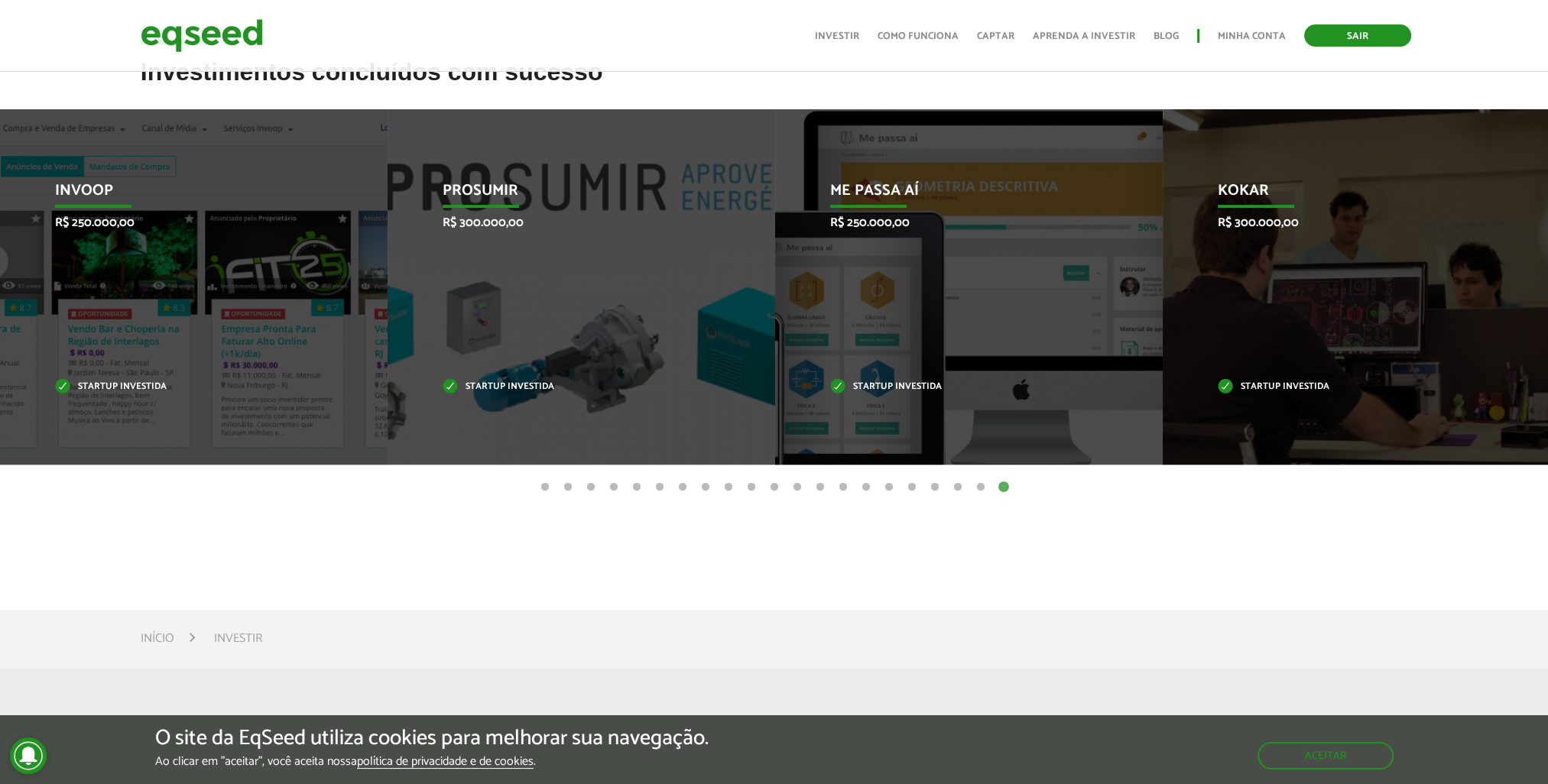
click at [1319, 29] on link "Sair" at bounding box center [1357, 35] width 107 height 22
